Goal: Task Accomplishment & Management: Use online tool/utility

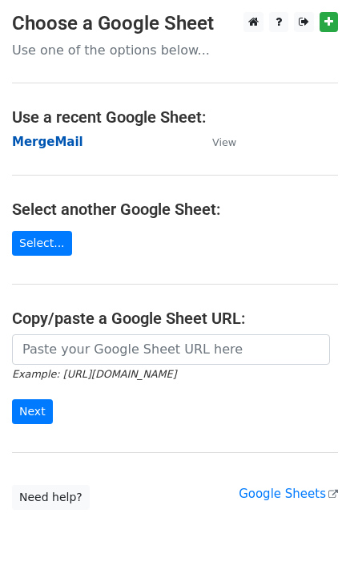
click at [42, 148] on strong "MergeMail" at bounding box center [47, 142] width 71 height 14
click at [47, 152] on main "Choose a Google Sheet Use one of the options below... Use a recent Google Sheet…" at bounding box center [175, 261] width 350 height 498
click at [48, 148] on strong "MergeMail" at bounding box center [47, 142] width 71 height 14
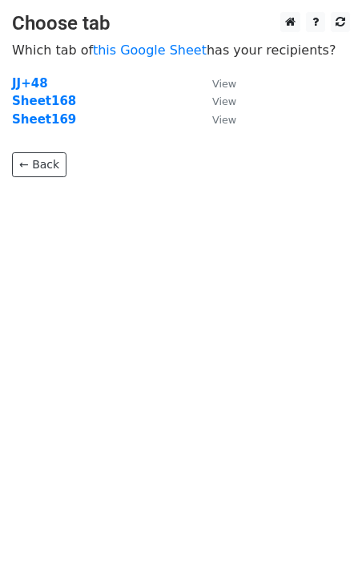
click at [55, 123] on strong "Sheet169" at bounding box center [44, 119] width 64 height 14
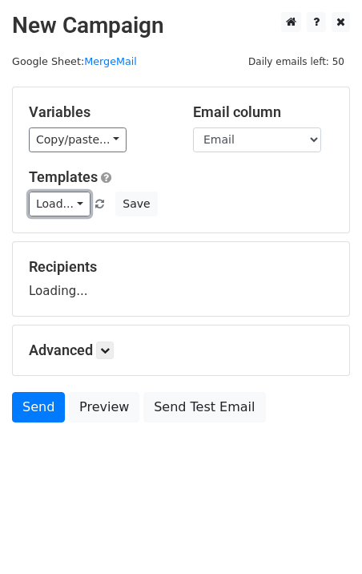
click at [58, 201] on link "Load..." at bounding box center [60, 204] width 62 height 25
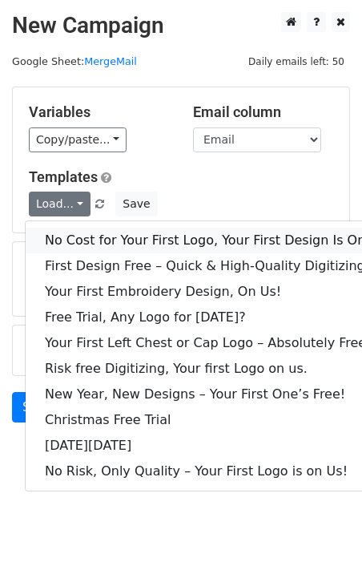
click at [98, 235] on link "No Cost for Your First Logo, Your First Design Is On Us!" at bounding box center [218, 241] width 385 height 26
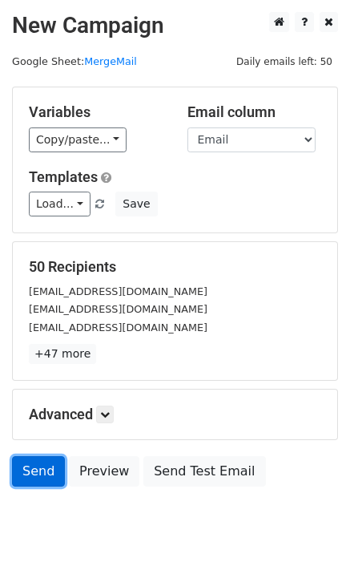
click at [54, 481] on link "Send" at bounding box center [38, 471] width 53 height 30
